Goal: Find contact information: Find contact information

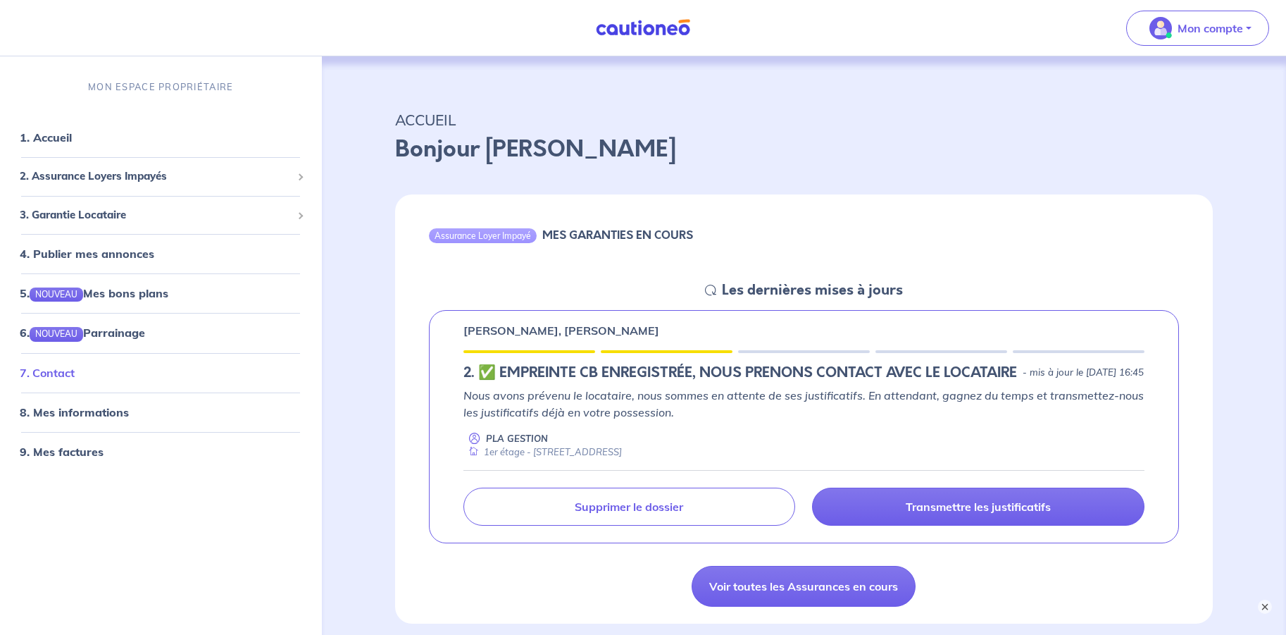
click at [27, 366] on link "7. Contact" at bounding box center [47, 373] width 55 height 14
click at [583, 364] on h5 "2.︎ ✅️ EMPREINTE CB ENREGISTRÉE, NOUS PRENONS CONTACT AVEC LE LOCATAIRE" at bounding box center [740, 372] width 554 height 17
click at [667, 364] on h5 "2.︎ ✅️ EMPREINTE CB ENREGISTRÉE, NOUS PRENONS CONTACT AVEC LE LOCATAIRE" at bounding box center [740, 372] width 554 height 17
click at [769, 387] on div "Nous avons prévenu le locataire, nous sommes en attente de ses justificatifs. E…" at bounding box center [804, 423] width 682 height 73
click at [544, 228] on h6 "MES GARANTIES EN COURS" at bounding box center [617, 234] width 151 height 13
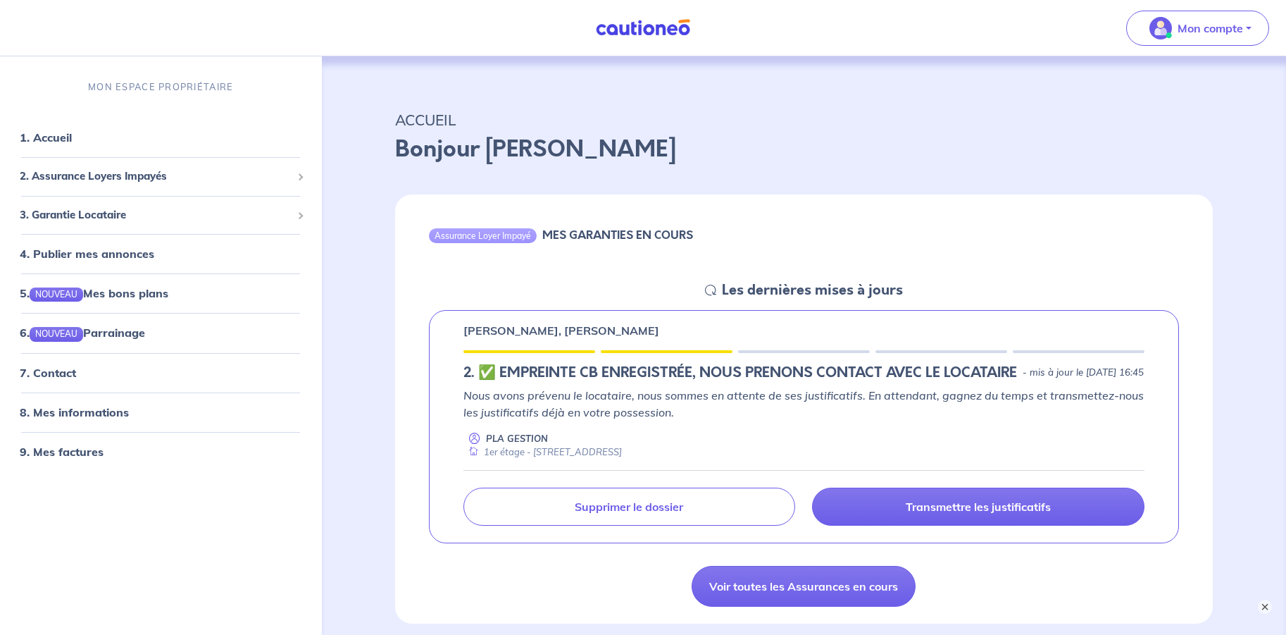
click at [498, 364] on h5 "2.︎ ✅️ EMPREINTE CB ENREGISTRÉE, NOUS PRENONS CONTACT AVEC LE LOCATAIRE" at bounding box center [740, 372] width 554 height 17
click at [490, 387] on p "Nous avons prévenu le locataire, nous sommes en attente de ses justificatifs. E…" at bounding box center [804, 404] width 682 height 34
click at [502, 432] on div "PLA GESTION 1er étage - [STREET_ADDRESS]" at bounding box center [804, 445] width 682 height 27
click at [904, 387] on p "Nous avons prévenu le locataire, nous sommes en attente de ses justificatifs. E…" at bounding box center [804, 404] width 682 height 34
click at [818, 282] on h5 "Les dernières mises à jours" at bounding box center [812, 290] width 181 height 17
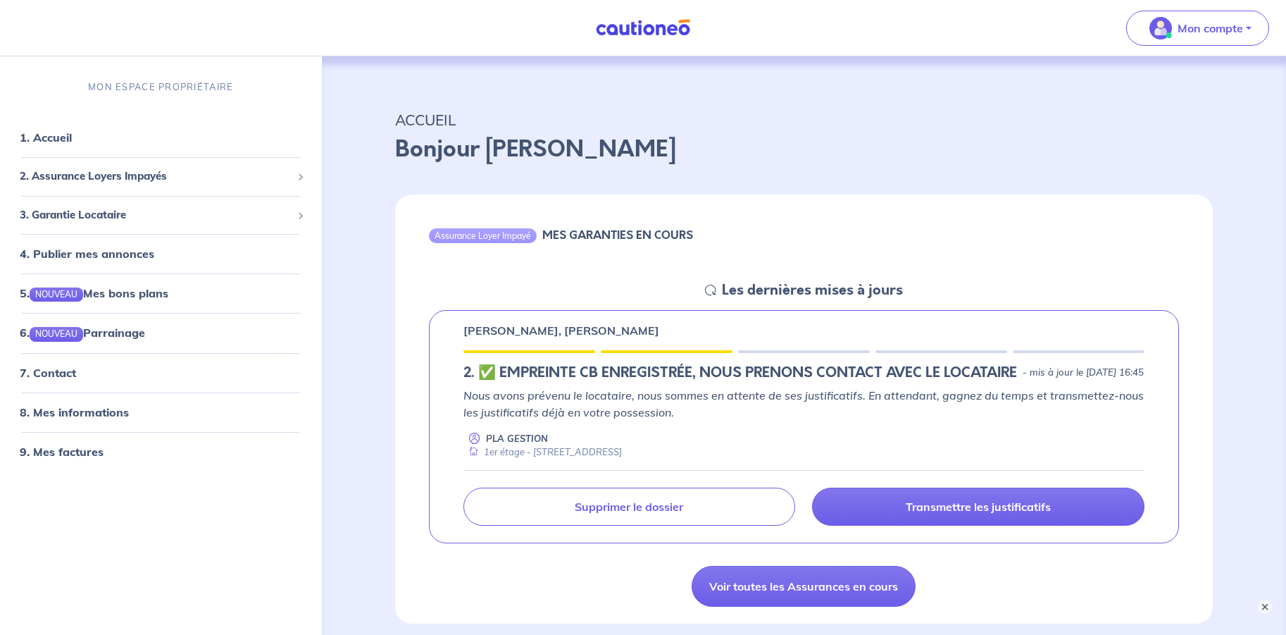
click at [555, 322] on p "[PERSON_NAME], [PERSON_NAME]" at bounding box center [561, 330] width 196 height 17
click at [776, 282] on h5 "Les dernières mises à jours" at bounding box center [812, 290] width 181 height 17
click at [463, 228] on div "Assurance Loyer Impayé" at bounding box center [483, 235] width 108 height 14
click at [438, 228] on div "Assurance Loyer Impayé" at bounding box center [483, 235] width 108 height 14
click at [450, 194] on div "Assurance Loyer Impayé MES GARANTIES EN COURS" at bounding box center [804, 237] width 818 height 87
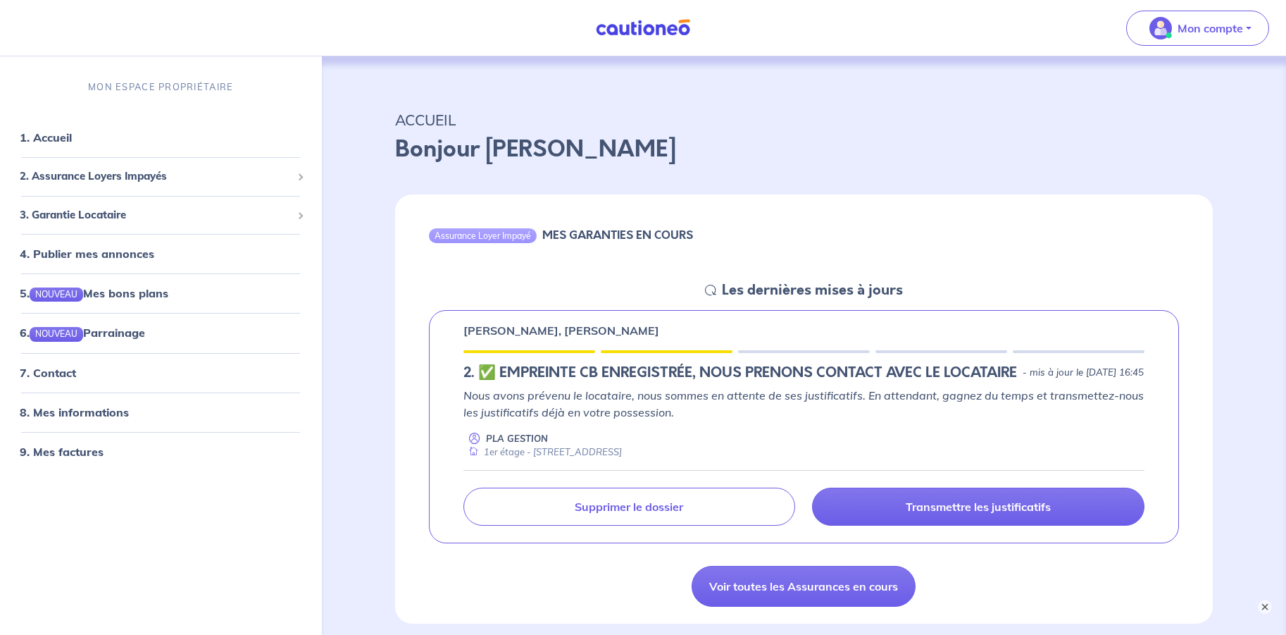
click at [530, 199] on div "Assurance Loyer Impayé MES GARANTIES EN COURS" at bounding box center [804, 237] width 818 height 87
